Goal: Find specific page/section: Find specific page/section

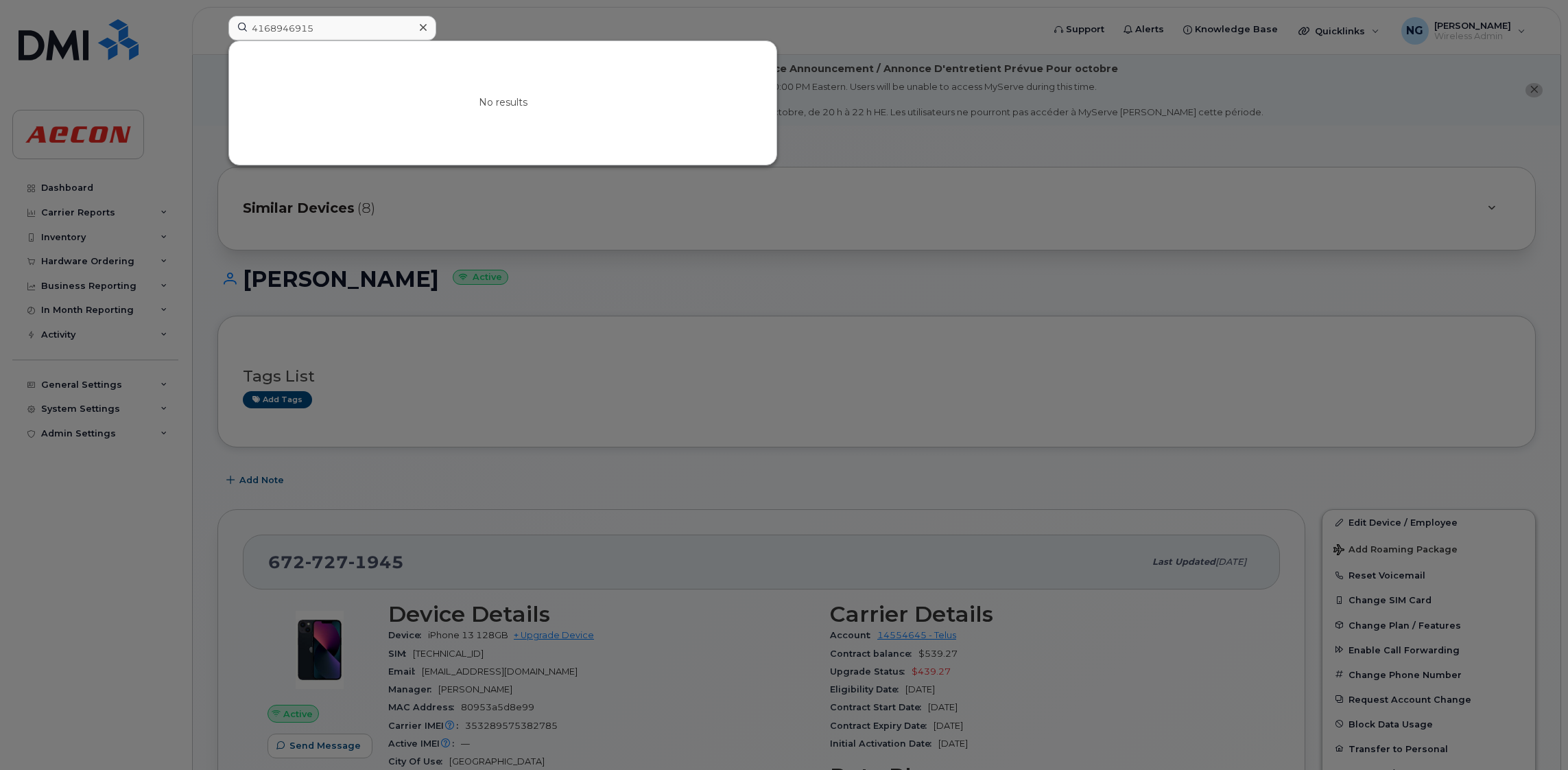
scroll to position [823, 0]
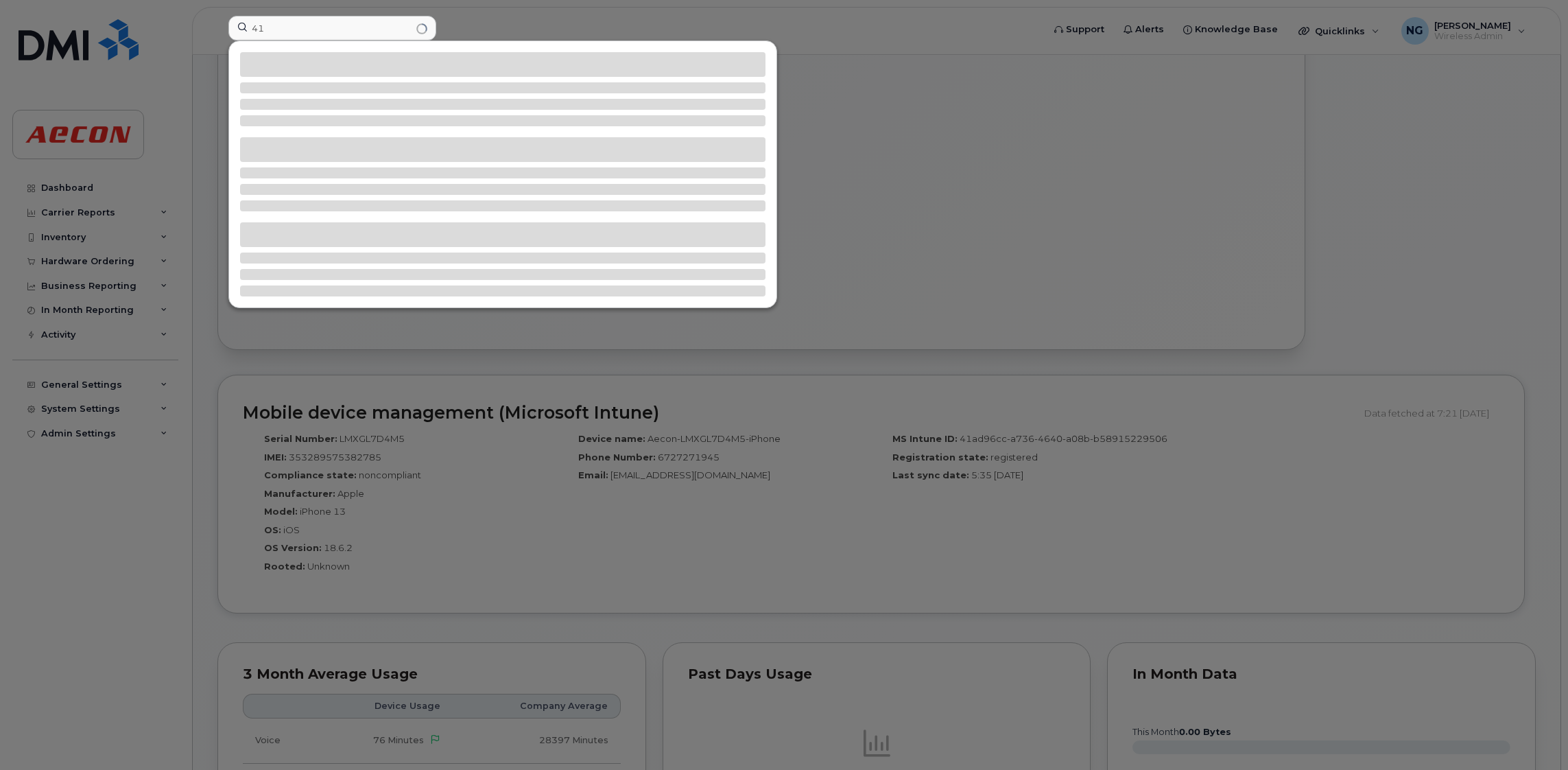
type input "4"
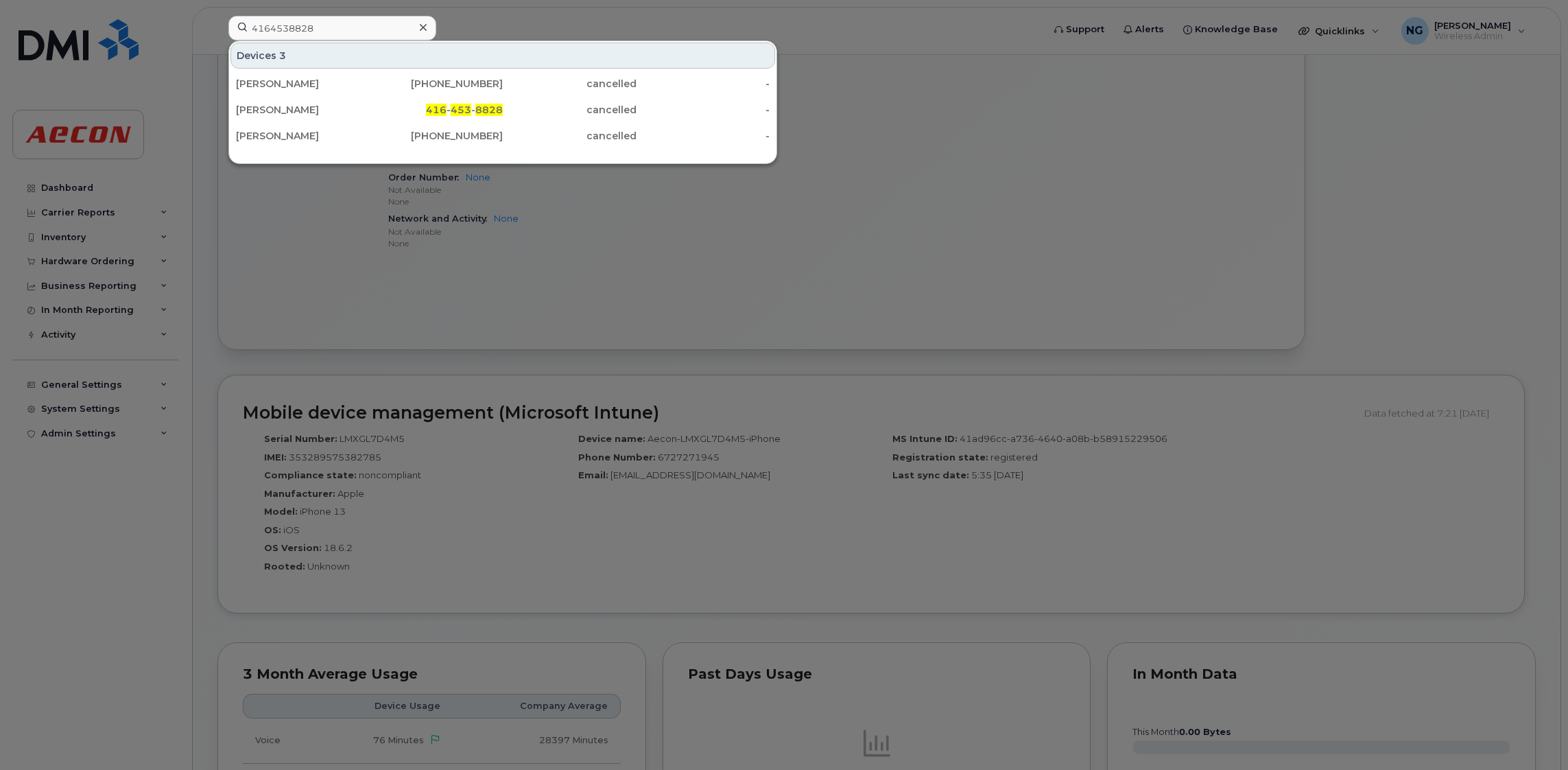
type input "4164538828"
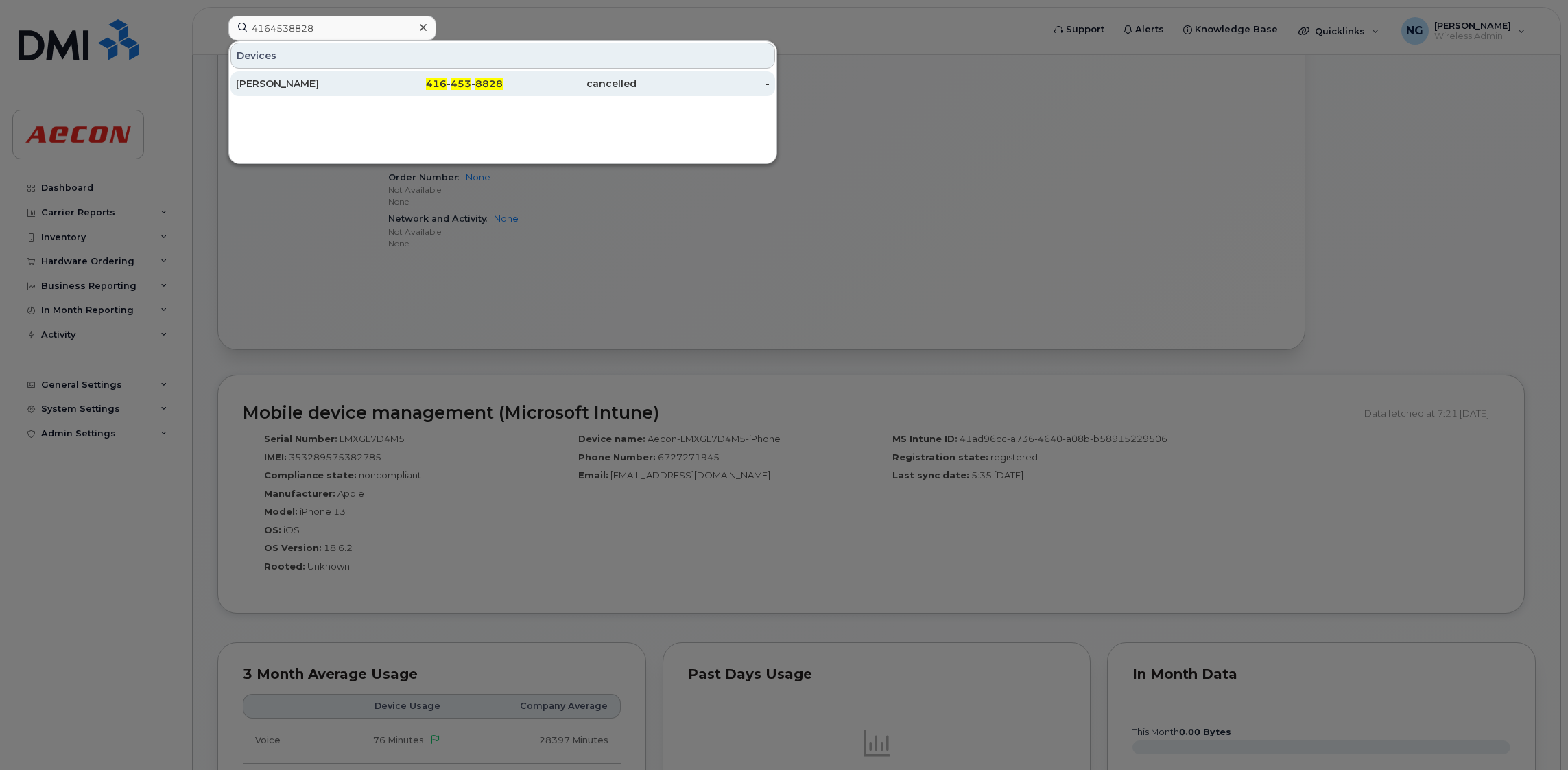
click at [245, 86] on div "Soatey Akwetey" at bounding box center [302, 84] width 134 height 14
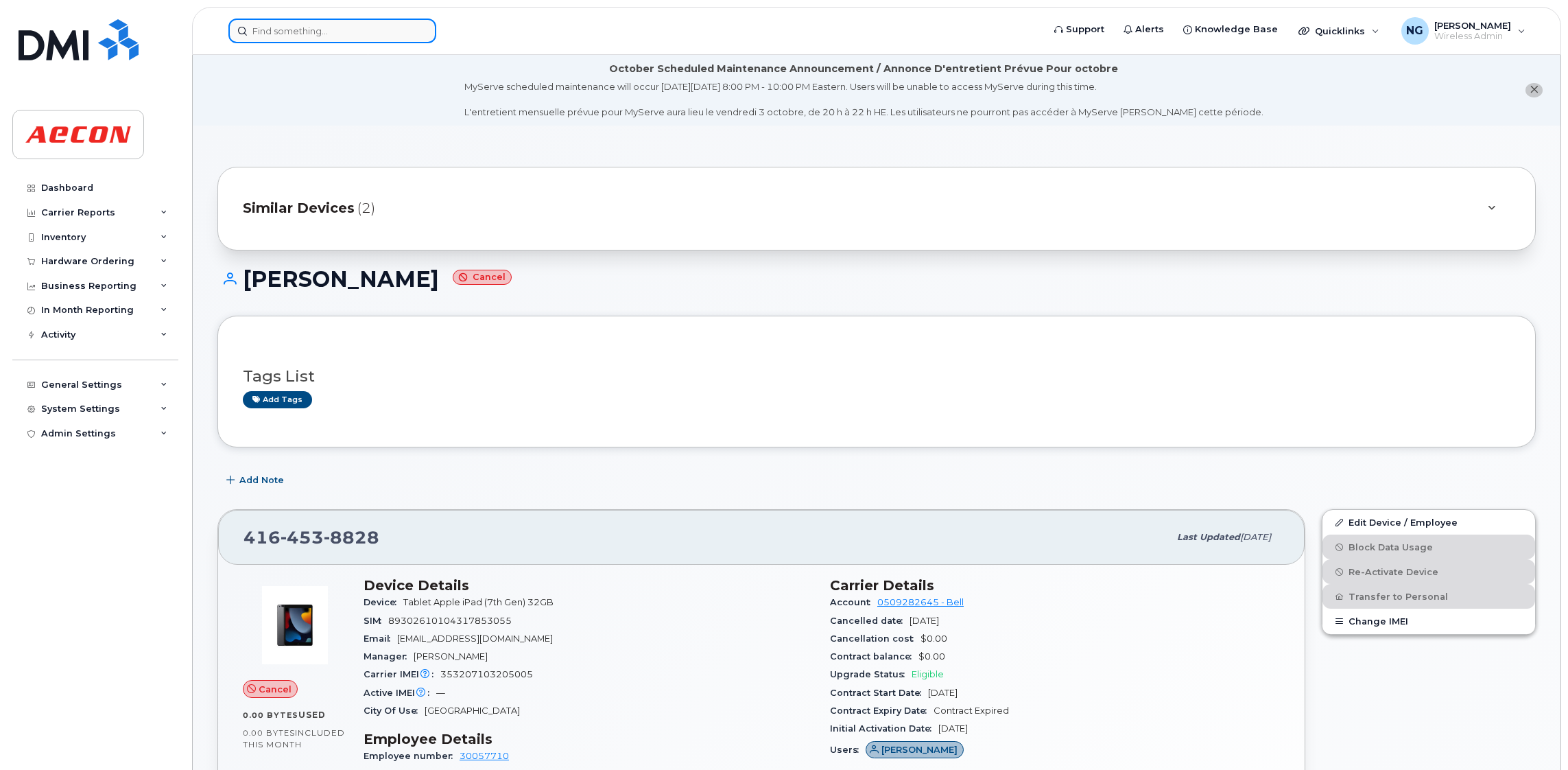
click at [286, 40] on input at bounding box center [332, 30] width 208 height 24
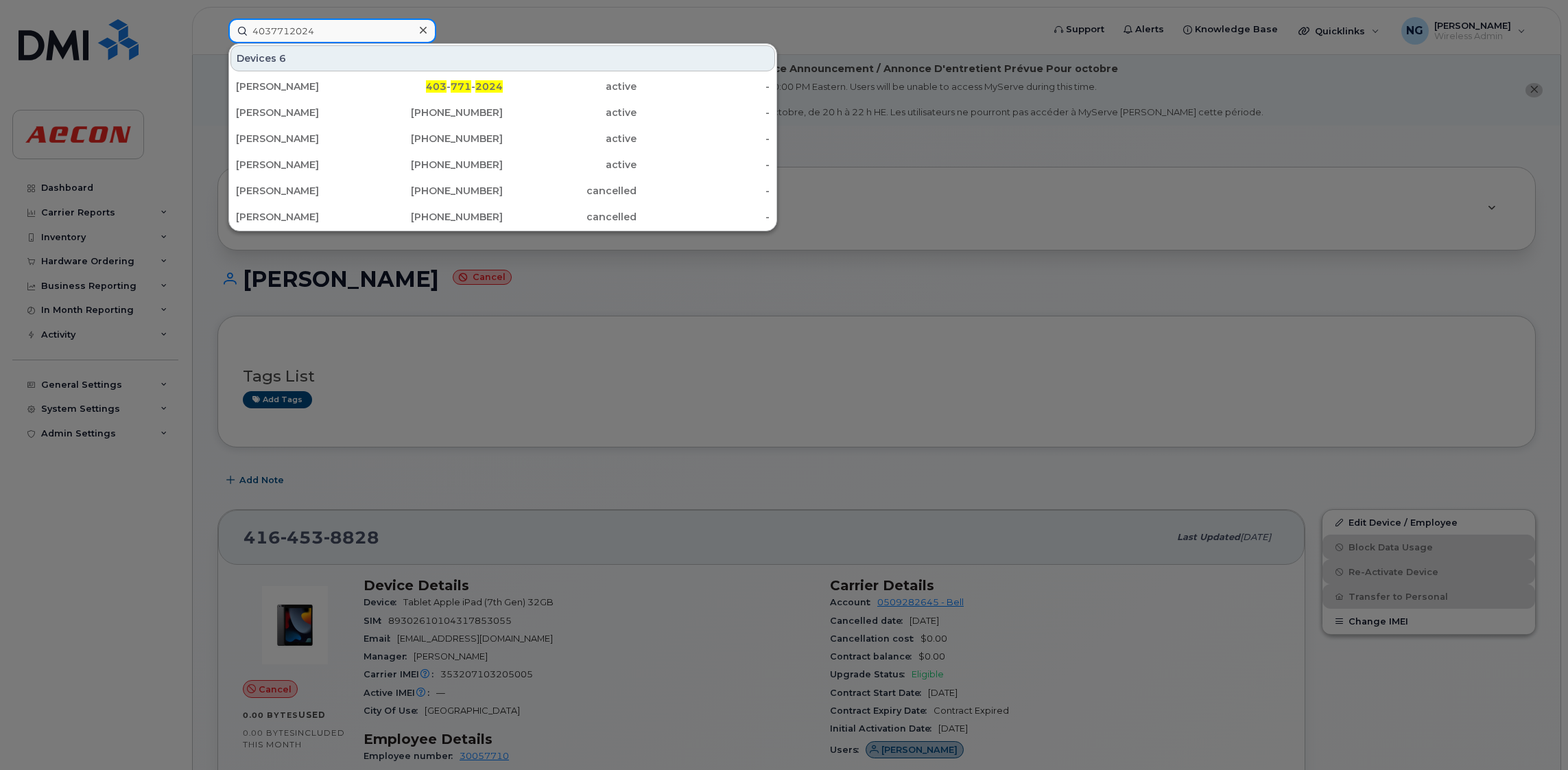
type input "4037712024"
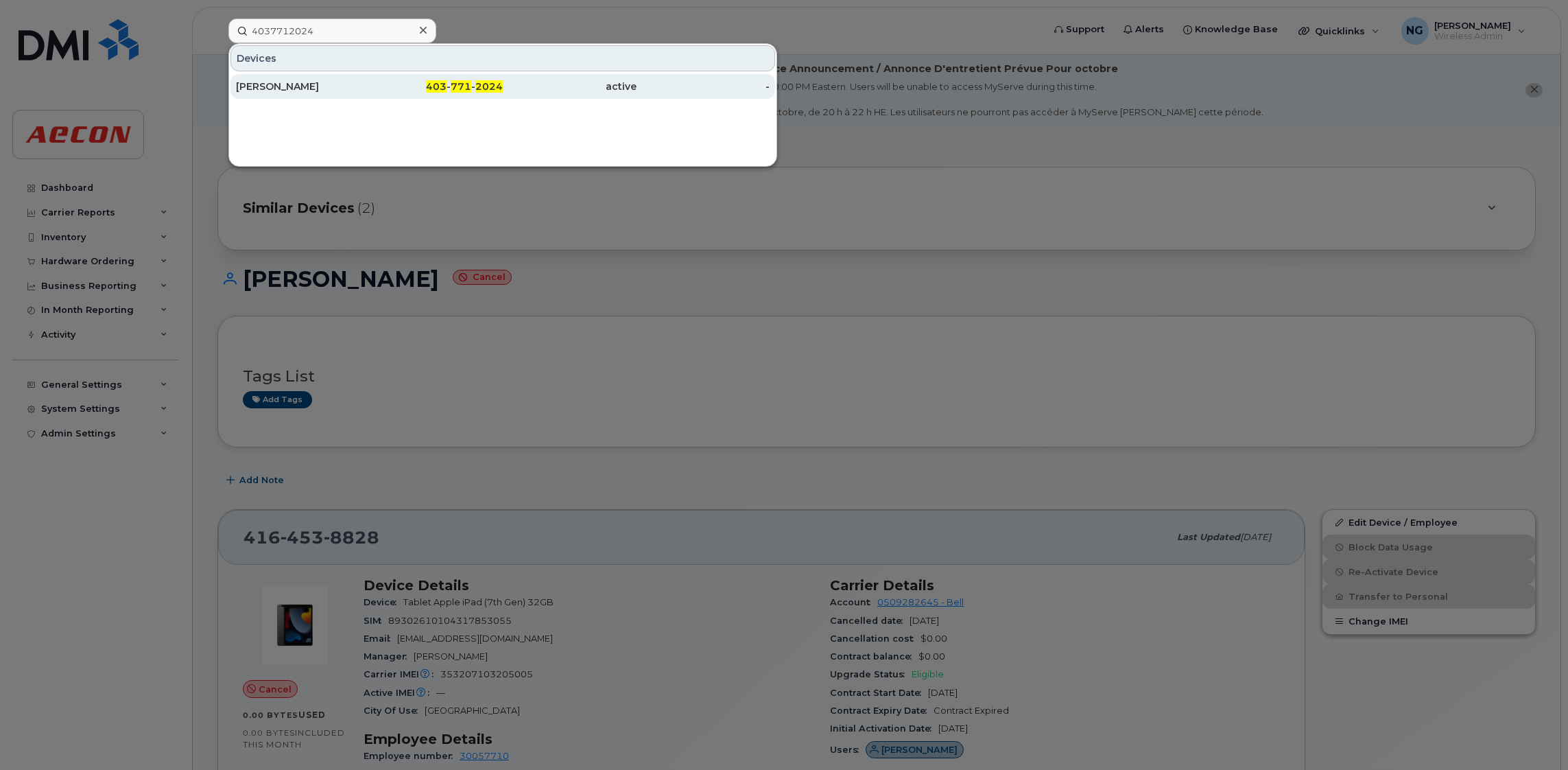
drag, startPoint x: 253, startPoint y: 91, endPoint x: 241, endPoint y: 88, distance: 12.4
click at [253, 91] on div "[PERSON_NAME]" at bounding box center [302, 86] width 134 height 14
